Goal: Task Accomplishment & Management: Complete application form

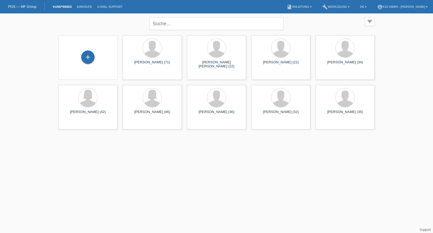
click at [105, 60] on div "+" at bounding box center [88, 57] width 50 height 14
click at [86, 59] on div "+" at bounding box center [87, 56] width 13 height 13
click at [293, 102] on div at bounding box center [281, 98] width 50 height 20
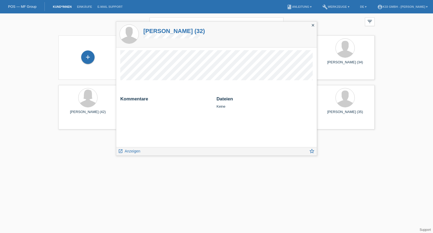
click at [327, 132] on html "POS — MF Group Kund*innen Einkäufe E-Mail Support menu account_circle K33 GmbH …" at bounding box center [216, 66] width 433 height 132
click at [313, 24] on icon "close" at bounding box center [313, 25] width 4 height 4
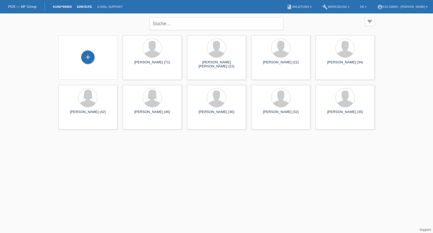
click at [86, 7] on link "Einkäufe" at bounding box center [84, 6] width 20 height 3
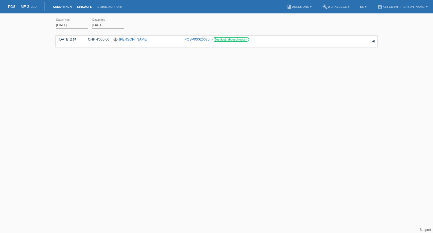
click at [61, 7] on link "Kund*innen" at bounding box center [62, 6] width 24 height 3
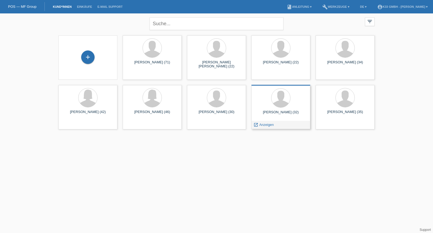
click at [288, 107] on div at bounding box center [281, 98] width 50 height 20
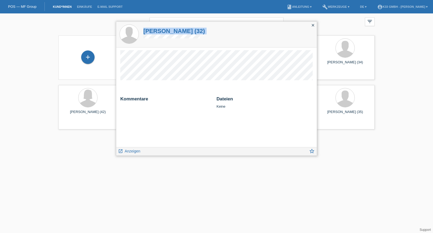
drag, startPoint x: 141, startPoint y: 30, endPoint x: 201, endPoint y: 37, distance: 60.5
click at [201, 37] on div "[PERSON_NAME] (32)" at bounding box center [216, 34] width 201 height 25
click at [201, 37] on div "[PERSON_NAME] (32)" at bounding box center [174, 33] width 64 height 23
click at [310, 26] on div "close" at bounding box center [313, 26] width 8 height 8
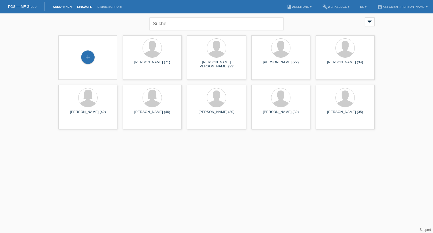
click at [91, 5] on link "Einkäufe" at bounding box center [84, 6] width 20 height 3
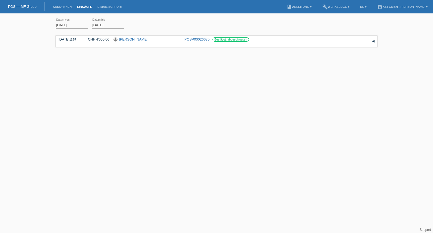
click at [270, 20] on div "01.08.2025 error Datum von 29.08.2025 error Datum bis Übernehmen" at bounding box center [217, 25] width 322 height 18
click at [8, 7] on div "POS — MF Group" at bounding box center [22, 6] width 45 height 9
click at [18, 8] on link "POS — MF Group" at bounding box center [22, 7] width 28 height 4
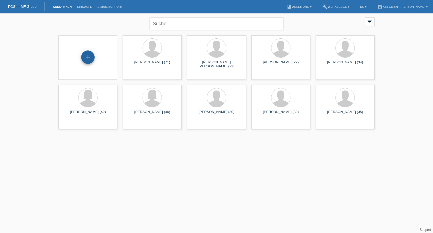
click at [89, 54] on div "+" at bounding box center [87, 56] width 13 height 13
click at [260, 125] on span "Anzeigen" at bounding box center [267, 125] width 14 height 4
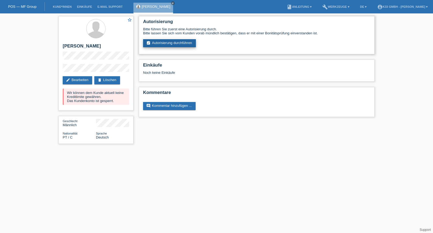
click at [161, 46] on link "assignment_turned_in Autorisierung durchführen" at bounding box center [169, 43] width 53 height 8
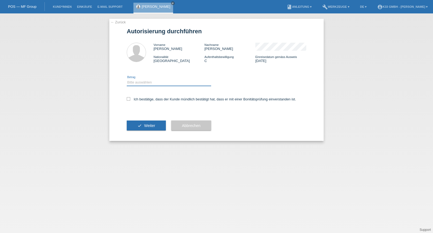
click at [172, 81] on select "Bitte auswählen CHF 1.00 - CHF 499.00 CHF 500.00 - CHF 1'999.00 CHF 2'000.00 - …" at bounding box center [169, 82] width 84 height 6
select select "3"
click at [127, 79] on select "Bitte auswählen CHF 1.00 - CHF 499.00 CHF 500.00 - CHF 1'999.00 CHF 2'000.00 - …" at bounding box center [169, 82] width 84 height 6
click at [161, 100] on label "Ich bestätige, dass der Kunde mündlich bestätigt hat, dass er mit einer Bonität…" at bounding box center [211, 99] width 169 height 4
click at [130, 100] on input "Ich bestätige, dass der Kunde mündlich bestätigt hat, dass er mit einer Bonität…" at bounding box center [128, 98] width 3 height 3
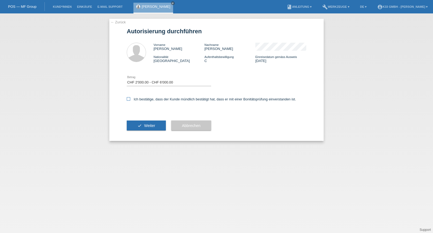
checkbox input "true"
click at [168, 84] on select "Bitte auswählen CHF 1.00 - CHF 499.00 CHF 500.00 - CHF 1'999.00 CHF 2'000.00 - …" at bounding box center [169, 82] width 84 height 6
click at [127, 79] on select "Bitte auswählen CHF 1.00 - CHF 499.00 CHF 500.00 - CHF 1'999.00 CHF 2'000.00 - …" at bounding box center [169, 82] width 84 height 6
click at [160, 123] on button "check Weiter" at bounding box center [146, 125] width 39 height 10
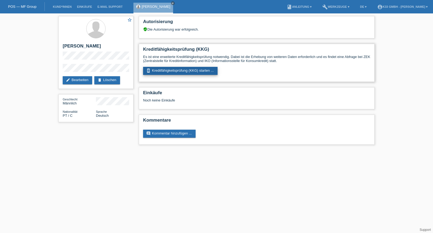
click at [172, 72] on link "perm_device_information Kreditfähigkeitsprüfung (KKG) starten ..." at bounding box center [180, 71] width 75 height 8
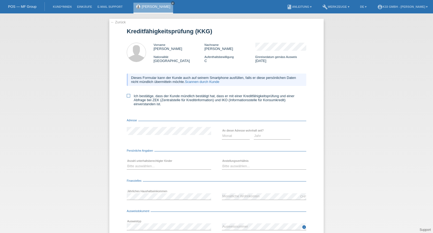
click at [157, 98] on label "Ich bestätige, dass der Kunde mündlich bestätigt hat, dass er mit einer Kreditf…" at bounding box center [217, 100] width 180 height 12
click at [130, 97] on input "Ich bestätige, dass der Kunde mündlich bestätigt hat, dass er mit einer Kreditf…" at bounding box center [128, 95] width 3 height 3
checkbox input "true"
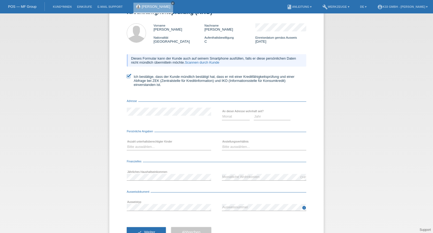
scroll to position [39, 0]
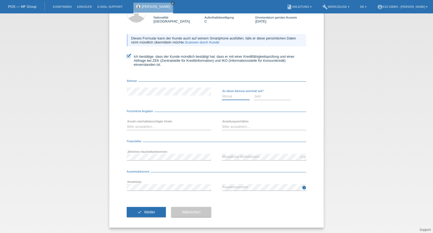
click at [232, 95] on select "Monat 01 02 03 04 05 06 07 08 09 10" at bounding box center [236, 96] width 28 height 6
click at [222, 93] on select "Monat 01 02 03 04 05 06 07 08 09 10" at bounding box center [236, 96] width 28 height 6
click at [222, 98] on select "Monat 01 02 03 04 05 06 07 08 09 10" at bounding box center [236, 96] width 28 height 6
select select "12"
click at [222, 93] on select "Monat 01 02 03 04 05 06 07 08 09 10" at bounding box center [236, 96] width 28 height 6
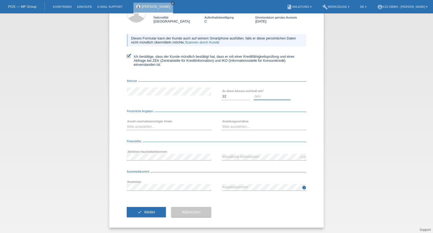
click at [257, 95] on select "Jahr 2025 2024 2023 2022 2021 2020 2019 2018 2017 2016 2015 2014 2013 2012 2011…" at bounding box center [272, 96] width 37 height 6
select select "2024"
click at [254, 93] on select "Jahr 2025 2024 2023 2022 2021 2020 2019 2018 2017 2016 2015 2014 2013 2012 2011…" at bounding box center [272, 96] width 37 height 6
click at [160, 126] on select "Bitte auswählen... 0 1 2 3 4 5 6 7 8 9" at bounding box center [169, 126] width 84 height 6
select select "0"
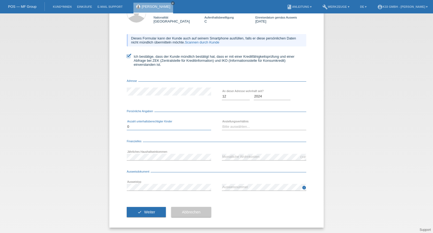
click at [127, 123] on select "Bitte auswählen... 0 1 2 3 4 5 6 7 8 9" at bounding box center [169, 126] width 84 height 6
click at [242, 125] on select "Bitte auswählen... Unbefristet Befristet Lehrling/Student Pensioniert Nicht arb…" at bounding box center [264, 126] width 84 height 6
select select "UNLIMITED"
click at [222, 123] on select "Bitte auswählen... Unbefristet Befristet Lehrling/Student Pensioniert Nicht arb…" at bounding box center [264, 126] width 84 height 6
click at [155, 170] on div "Ausweisdokument" at bounding box center [217, 172] width 180 height 5
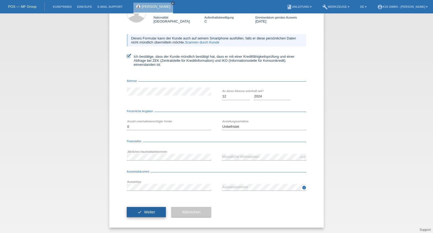
click at [151, 209] on button "check Weiter" at bounding box center [146, 212] width 39 height 10
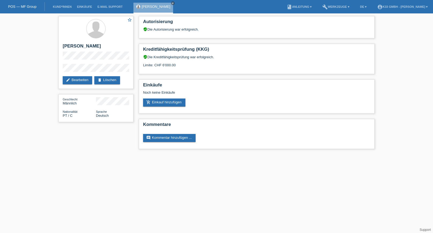
click at [122, 142] on div "star_border [PERSON_NAME] edit Bearbeiten delete Löschen Geschlecht Männlich Na…" at bounding box center [217, 83] width 322 height 141
click at [170, 102] on link "add_shopping_cart Einkauf hinzufügen" at bounding box center [164, 102] width 42 height 8
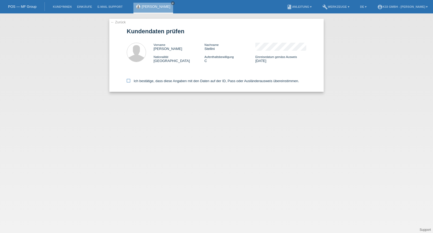
click at [160, 80] on label "Ich bestätige, dass diese Angaben mit den Daten auf der ID, Pass oder Ausländer…" at bounding box center [213, 81] width 172 height 4
click at [130, 80] on input "Ich bestätige, dass diese Angaben mit den Daten auf der ID, Pass oder Ausländer…" at bounding box center [128, 80] width 3 height 3
checkbox input "true"
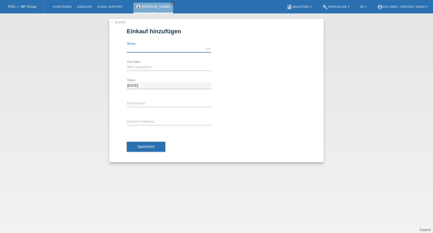
click at [153, 50] on input "text" at bounding box center [169, 49] width 84 height 7
type input "6000.00"
click at [155, 65] on select "Bitte auswählen 12 Raten 18 Raten 24 Raten 36 Raten" at bounding box center [169, 67] width 84 height 6
click at [127, 64] on select "Bitte auswählen 12 Raten 18 Raten 24 Raten 36 Raten" at bounding box center [169, 67] width 84 height 6
click at [94, 79] on div "← Zurück Einkauf hinzufügen 6000.00 CHF error Betrag 12 Raten" at bounding box center [216, 122] width 433 height 219
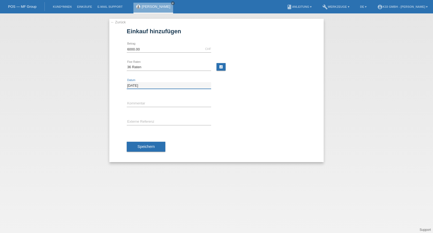
click at [153, 88] on input "[DATE]" at bounding box center [169, 85] width 84 height 7
click at [123, 106] on div "← Zurück Einkauf hinzufügen 6000.00 CHF error Betrag" at bounding box center [216, 90] width 215 height 143
click at [159, 69] on select "Bitte auswählen 12 Raten 18 Raten 24 Raten 36 Raten" at bounding box center [169, 67] width 84 height 6
click at [127, 64] on select "Bitte auswählen 12 Raten 18 Raten 24 Raten 36 Raten" at bounding box center [169, 67] width 84 height 6
click at [119, 125] on div "← Zurück Einkauf hinzufügen 6000.00 CHF error Betrag" at bounding box center [216, 90] width 215 height 143
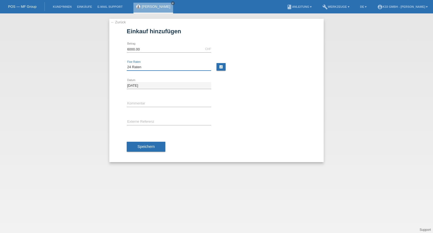
click at [141, 65] on select "Bitte auswählen 12 Raten 18 Raten 24 Raten 36 Raten" at bounding box center [169, 67] width 84 height 6
click at [127, 64] on select "Bitte auswählen 12 Raten 18 Raten 24 Raten 36 Raten" at bounding box center [169, 67] width 84 height 6
click at [119, 79] on div "← Zurück Einkauf hinzufügen 6000.00 CHF error Betrag" at bounding box center [216, 90] width 215 height 143
click at [129, 68] on select "Bitte auswählen 12 Raten 18 Raten 24 Raten 36 Raten" at bounding box center [169, 67] width 84 height 6
click at [127, 64] on select "Bitte auswählen 12 Raten 18 Raten 24 Raten 36 Raten" at bounding box center [169, 67] width 84 height 6
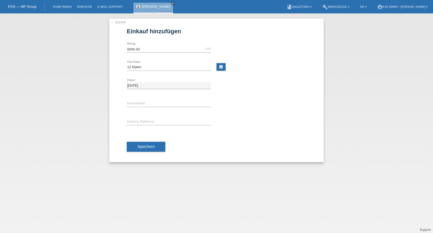
click at [119, 68] on div "← Zurück Einkauf hinzufügen 6000.00 CHF error Betrag" at bounding box center [216, 90] width 215 height 143
click at [137, 68] on select "Bitte auswählen 12 Raten 18 Raten 24 Raten 36 Raten" at bounding box center [169, 67] width 84 height 6
click at [127, 64] on select "Bitte auswählen 12 Raten 18 Raten 24 Raten 36 Raten" at bounding box center [169, 67] width 84 height 6
click at [145, 71] on div "Bitte auswählen 12 Raten 18 Raten 24 Raten 36 Raten error Fixe Raten" at bounding box center [169, 67] width 84 height 18
click at [143, 66] on select "Bitte auswählen 12 Raten 18 Raten 24 Raten 36 Raten" at bounding box center [169, 67] width 84 height 6
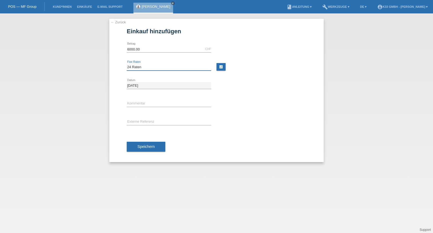
select select "384"
click at [127, 64] on select "Bitte auswählen 12 Raten 18 Raten 24 Raten 36 Raten" at bounding box center [169, 67] width 84 height 6
click at [113, 70] on div "← Zurück Einkauf hinzufügen 6000.00 CHF error Betrag" at bounding box center [216, 90] width 215 height 143
click at [132, 102] on input "text" at bounding box center [169, 103] width 84 height 7
click at [124, 102] on div "← Zurück Einkauf hinzufügen 6000.00 CHF error Betrag" at bounding box center [216, 90] width 215 height 143
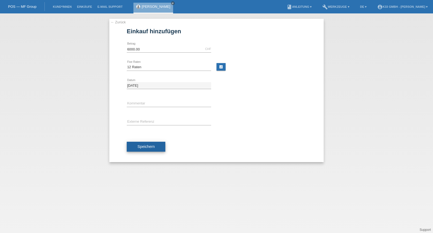
click at [138, 144] on span "Speichern" at bounding box center [146, 146] width 17 height 4
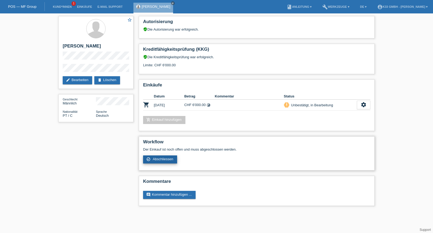
click at [171, 157] on span "Abschliessen" at bounding box center [163, 159] width 21 height 4
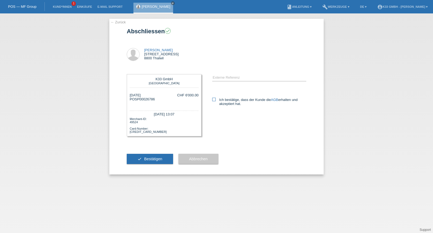
click at [215, 101] on icon at bounding box center [213, 99] width 3 height 3
click at [215, 101] on input "Ich bestätige, dass der Kunde die AGB erhalten und akzeptiert hat." at bounding box center [213, 99] width 3 height 3
checkbox input "true"
click at [146, 161] on button "check Bestätigen" at bounding box center [150, 159] width 46 height 10
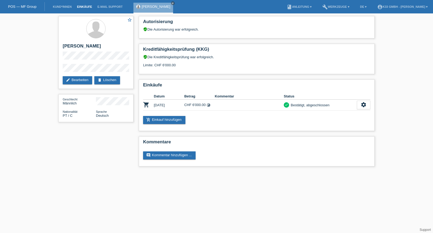
click at [82, 5] on link "Einkäufe" at bounding box center [84, 6] width 20 height 3
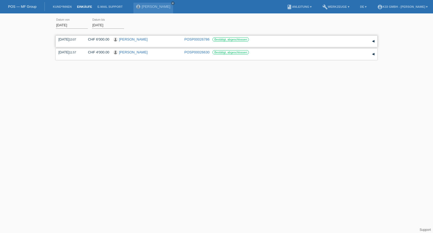
click at [375, 40] on div "▾" at bounding box center [373, 41] width 8 height 8
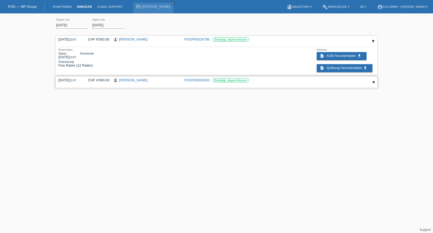
click at [375, 82] on div "▾" at bounding box center [373, 82] width 8 height 8
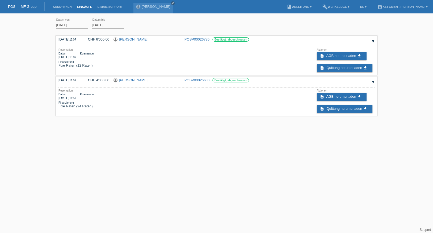
click at [84, 7] on link "Einkäufe" at bounding box center [84, 6] width 20 height 3
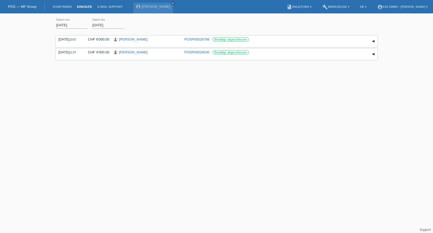
click at [16, 7] on link "POS — MF Group" at bounding box center [22, 7] width 28 height 4
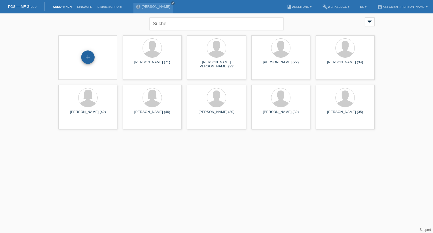
click at [90, 58] on div "+" at bounding box center [87, 56] width 13 height 13
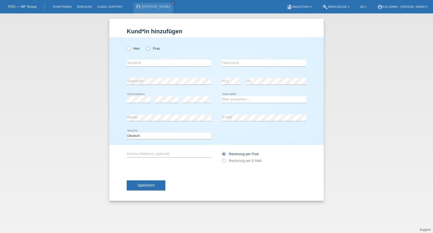
click at [150, 49] on label "Frau" at bounding box center [153, 48] width 14 height 4
click at [150, 49] on input "Frau" at bounding box center [147, 47] width 3 height 3
radio input "true"
click at [147, 64] on input "text" at bounding box center [169, 63] width 84 height 7
click at [147, 64] on input "[PERSON_NAME]" at bounding box center [169, 63] width 84 height 7
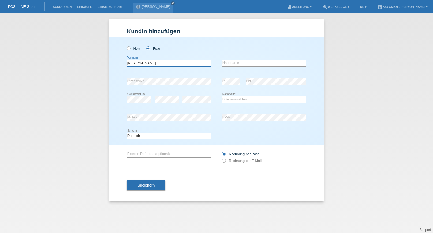
type input "[PERSON_NAME]"
click at [236, 91] on div "Bitte auswählen... [GEOGRAPHIC_DATA] [GEOGRAPHIC_DATA] [GEOGRAPHIC_DATA] [GEOGR…" at bounding box center [264, 99] width 84 height 18
click at [235, 96] on select "Bitte auswählen... [GEOGRAPHIC_DATA] [GEOGRAPHIC_DATA] [GEOGRAPHIC_DATA] [GEOGR…" at bounding box center [264, 99] width 84 height 6
click at [231, 87] on div "error PLZ" at bounding box center [231, 81] width 19 height 18
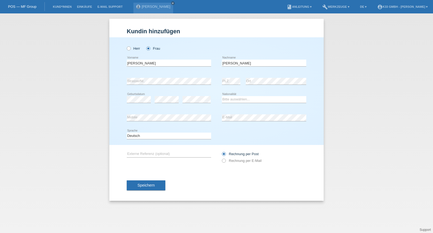
click at [234, 94] on div "Bitte auswählen... [GEOGRAPHIC_DATA] [GEOGRAPHIC_DATA] [GEOGRAPHIC_DATA] [GEOGR…" at bounding box center [264, 99] width 84 height 18
click at [234, 96] on div "Bitte auswählen... [GEOGRAPHIC_DATA] [GEOGRAPHIC_DATA] [GEOGRAPHIC_DATA] [GEOGR…" at bounding box center [264, 99] width 84 height 18
click at [235, 97] on select "Bitte auswählen... [GEOGRAPHIC_DATA] [GEOGRAPHIC_DATA] [GEOGRAPHIC_DATA] [GEOGR…" at bounding box center [264, 99] width 84 height 6
select select "CH"
click at [222, 96] on select "Bitte auswählen... [GEOGRAPHIC_DATA] [GEOGRAPHIC_DATA] [GEOGRAPHIC_DATA] [GEOGR…" at bounding box center [264, 99] width 84 height 6
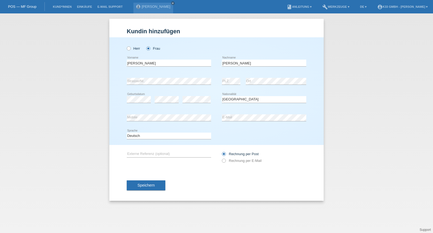
click at [138, 91] on div "error Geburtsdatum" at bounding box center [139, 99] width 24 height 18
click at [202, 89] on div "error Strasse/Nr." at bounding box center [169, 81] width 84 height 18
click at [229, 108] on div "Bitte auswählen... [GEOGRAPHIC_DATA] [GEOGRAPHIC_DATA] [GEOGRAPHIC_DATA] [GEOGR…" at bounding box center [264, 99] width 84 height 18
click at [193, 35] on form "Kund*in hinzufügen [PERSON_NAME] hinzufügen [PERSON_NAME] hinzufügen [PERSON_NA…" at bounding box center [217, 114] width 180 height 173
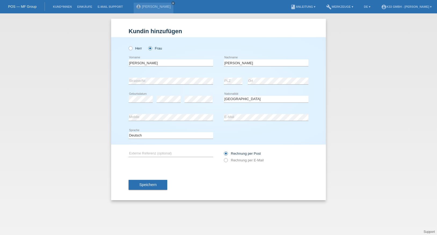
click at [305, 138] on div "Deutsch Français Italiano English error Sprache" at bounding box center [218, 136] width 180 height 18
click at [85, 100] on div "Kund*in hinzufügen [PERSON_NAME] hinzufügen [PERSON_NAME] hinzufügen [PERSON_NA…" at bounding box center [218, 124] width 437 height 222
click at [84, 99] on div "Kund*in hinzufügen [PERSON_NAME] hinzufügen [PERSON_NAME] hinzufügen [PERSON_NA…" at bounding box center [218, 124] width 437 height 222
click at [170, 49] on div "Herr Frau" at bounding box center [170, 48] width 84 height 11
click at [128, 73] on div "[PERSON_NAME] Frau [PERSON_NAME] error Vorname" at bounding box center [218, 91] width 215 height 108
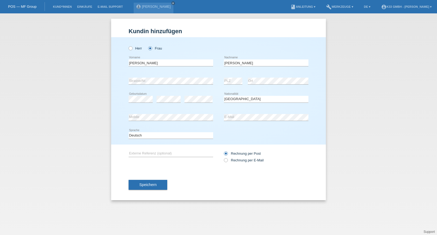
click at [196, 45] on div "Herr Frau" at bounding box center [170, 48] width 84 height 11
click at [167, 154] on input "text" at bounding box center [170, 153] width 84 height 7
click at [183, 180] on div "Speichern" at bounding box center [218, 185] width 180 height 31
drag, startPoint x: 155, startPoint y: 132, endPoint x: 155, endPoint y: 138, distance: 5.9
click at [155, 132] on select "Deutsch Français Italiano English" at bounding box center [170, 135] width 84 height 6
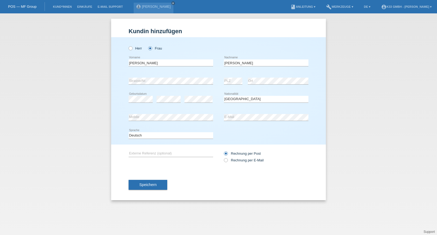
click at [151, 123] on div "error Mobile" at bounding box center [170, 118] width 84 height 18
click at [126, 91] on div "[PERSON_NAME] Frau [PERSON_NAME] error Vorname" at bounding box center [218, 91] width 215 height 108
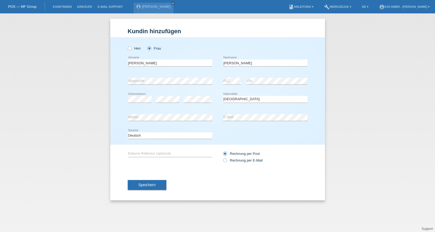
click at [275, 50] on div "Herr Frau" at bounding box center [218, 45] width 180 height 17
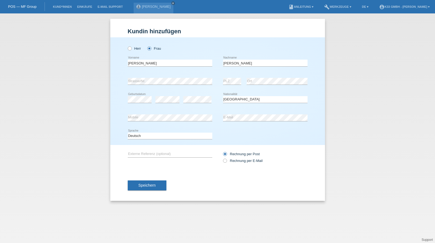
click at [32, 4] on div "POS — MF Group" at bounding box center [22, 6] width 45 height 9
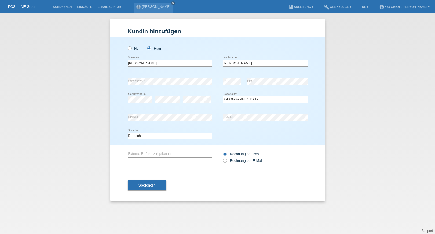
click at [118, 65] on div "[PERSON_NAME] Frau [PERSON_NAME] error Vorname" at bounding box center [217, 91] width 215 height 108
click at [114, 63] on div "[PERSON_NAME] Frau [PERSON_NAME] error Vorname" at bounding box center [217, 91] width 215 height 108
click at [114, 60] on div "[PERSON_NAME] Frau [PERSON_NAME] error Vorname" at bounding box center [217, 91] width 215 height 108
click at [120, 75] on div "[PERSON_NAME] Frau [PERSON_NAME] error Vorname" at bounding box center [217, 91] width 215 height 108
click at [117, 63] on div "[PERSON_NAME] Frau [PERSON_NAME] error Vorname" at bounding box center [217, 91] width 215 height 108
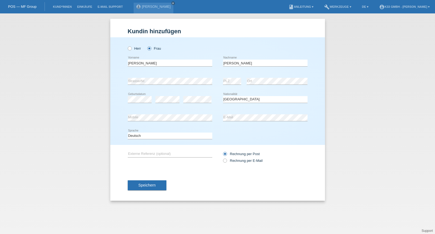
click at [118, 73] on div "[PERSON_NAME] Frau [PERSON_NAME] error Vorname" at bounding box center [217, 91] width 215 height 108
